Goal: Transaction & Acquisition: Purchase product/service

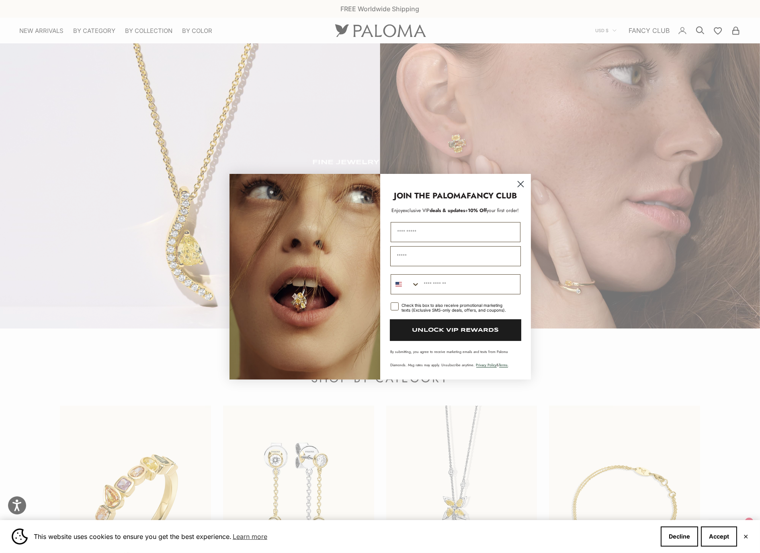
click at [522, 187] on circle "Close dialog" at bounding box center [520, 183] width 13 height 13
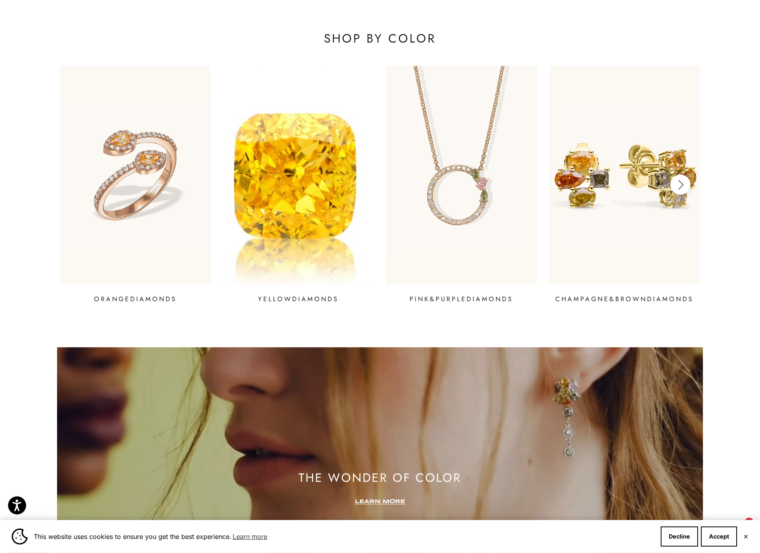
scroll to position [1279, 0]
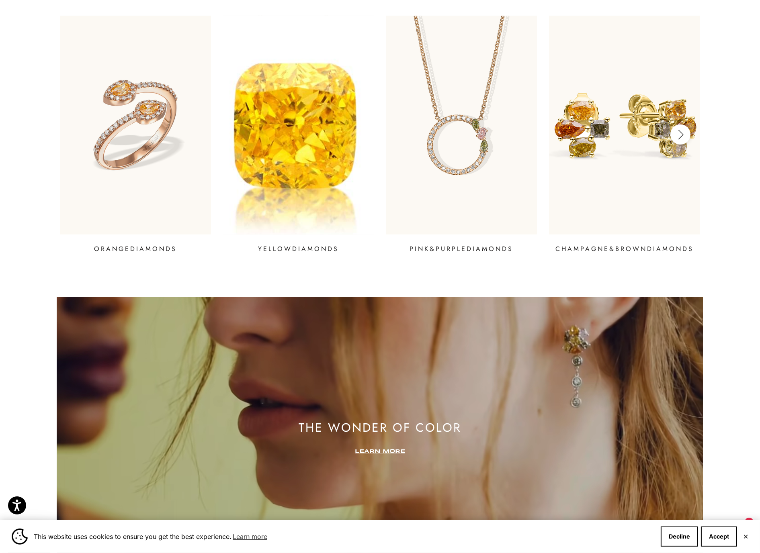
click at [309, 168] on img at bounding box center [298, 125] width 181 height 263
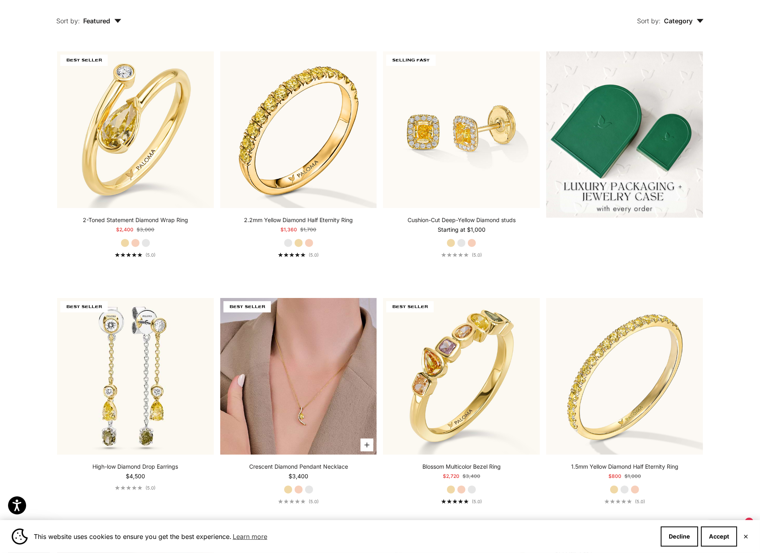
scroll to position [408, 0]
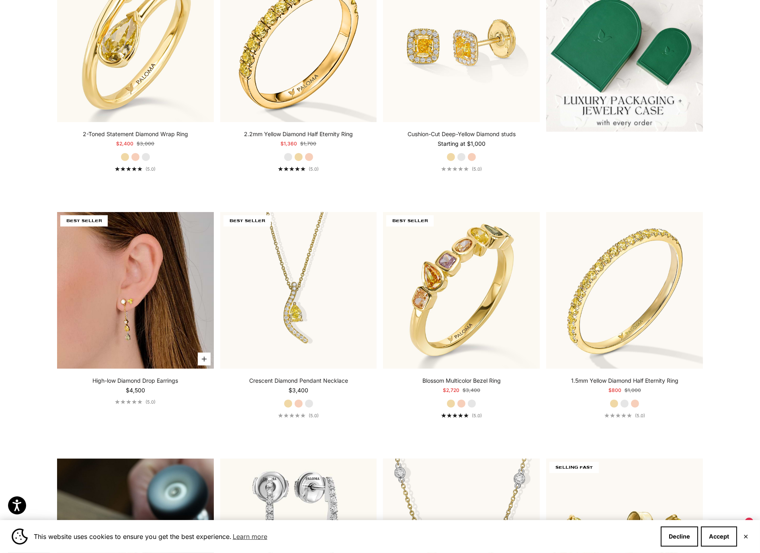
click at [165, 336] on img at bounding box center [135, 290] width 157 height 157
